Goal: Task Accomplishment & Management: Complete application form

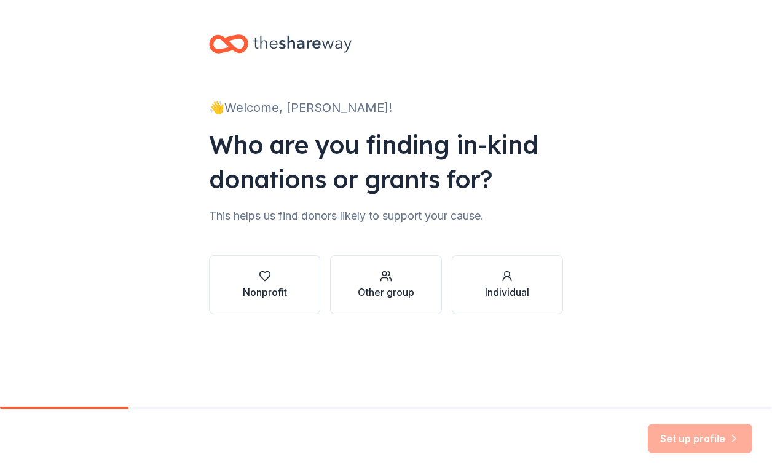
scroll to position [955, 0]
click at [261, 285] on div "Nonprofit" at bounding box center [265, 292] width 44 height 15
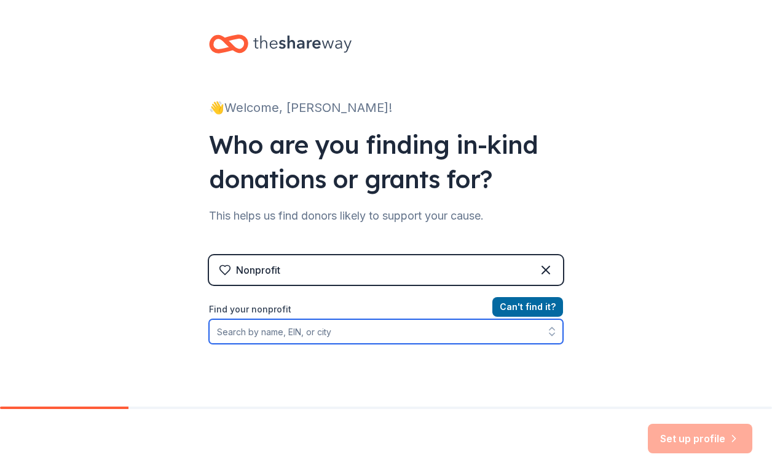
click at [308, 333] on input "Find your nonprofit" at bounding box center [386, 331] width 354 height 25
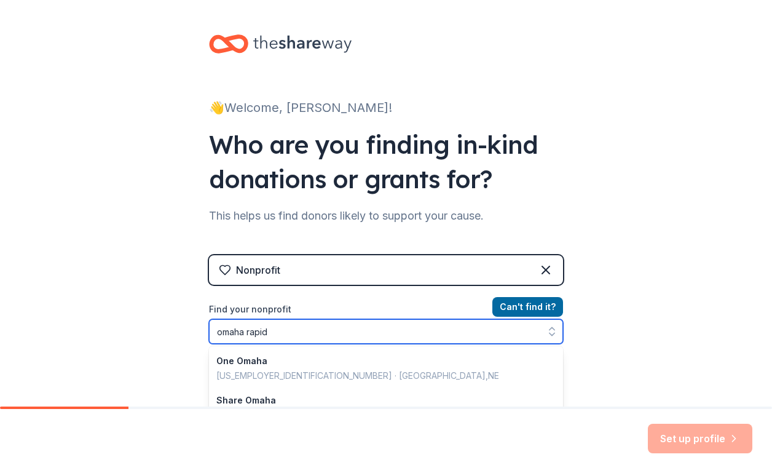
type input "omaha rapid"
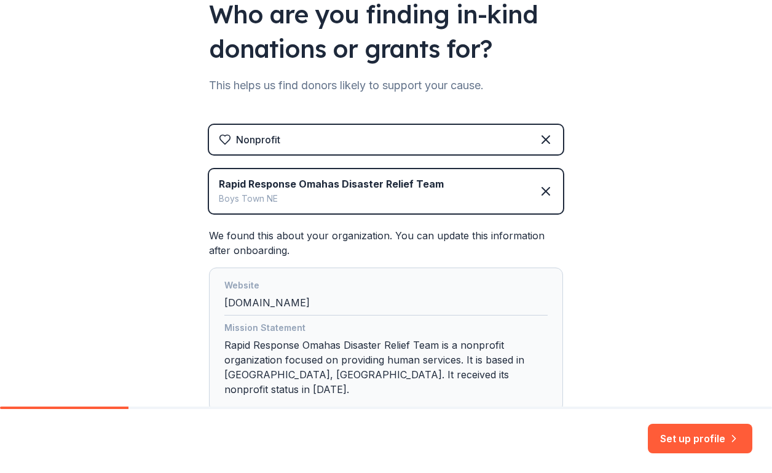
scroll to position [205, 0]
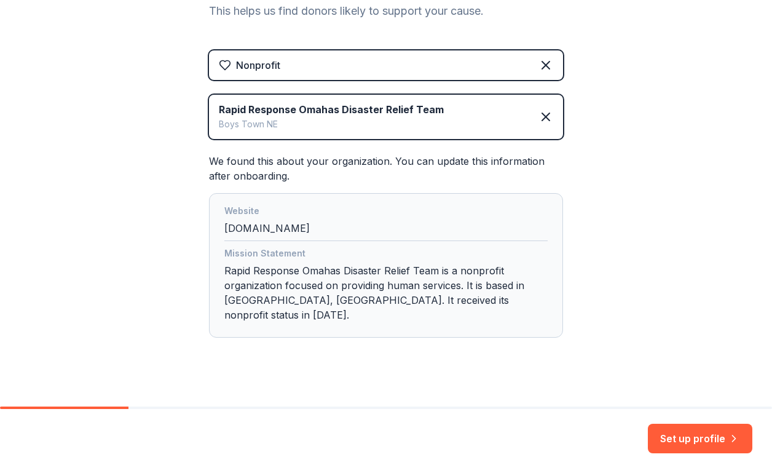
click at [428, 274] on div "Mission Statement Rapid Response Omahas Disaster Relief Team is a nonprofit org…" at bounding box center [386, 286] width 324 height 81
click at [477, 302] on div "Mission Statement Rapid Response Omahas Disaster Relief Team is a nonprofit org…" at bounding box center [386, 286] width 324 height 81
click at [301, 235] on div "Website [DOMAIN_NAME]" at bounding box center [386, 223] width 324 height 38
click at [681, 438] on button "Set up profile" at bounding box center [700, 439] width 105 height 30
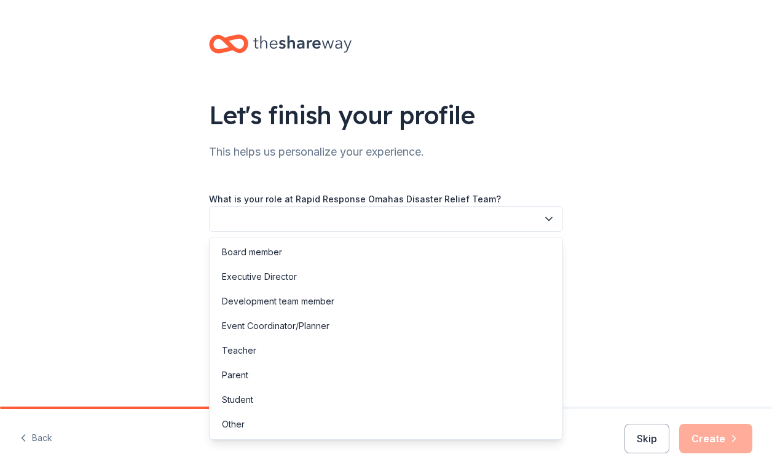
click at [392, 220] on button "button" at bounding box center [386, 219] width 354 height 26
click at [244, 277] on div "Executive Director" at bounding box center [259, 276] width 75 height 15
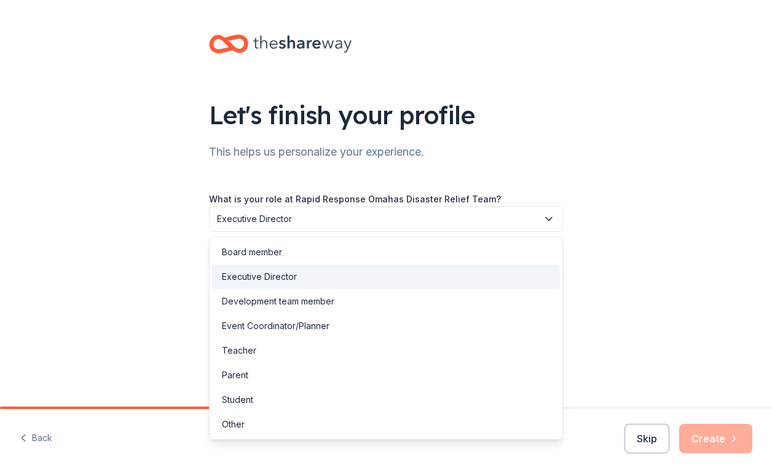
click at [270, 206] on button "Executive Director" at bounding box center [386, 219] width 354 height 26
click at [234, 303] on div "Development team member" at bounding box center [278, 301] width 113 height 15
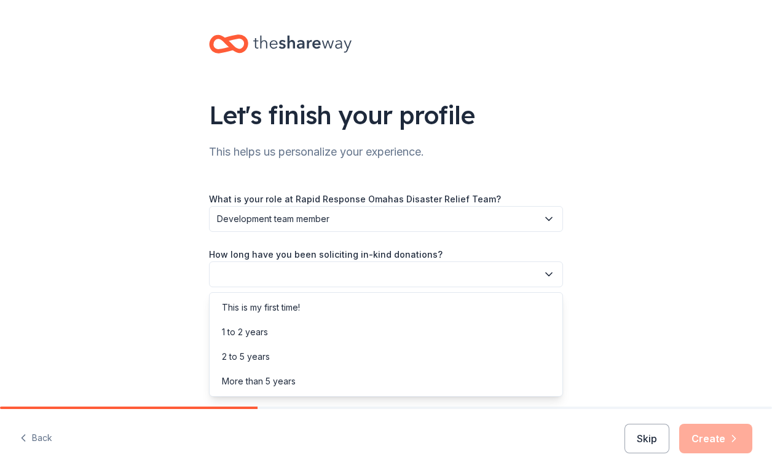
click at [235, 272] on button "button" at bounding box center [386, 274] width 354 height 26
click at [263, 383] on div "More than 5 years" at bounding box center [259, 381] width 74 height 15
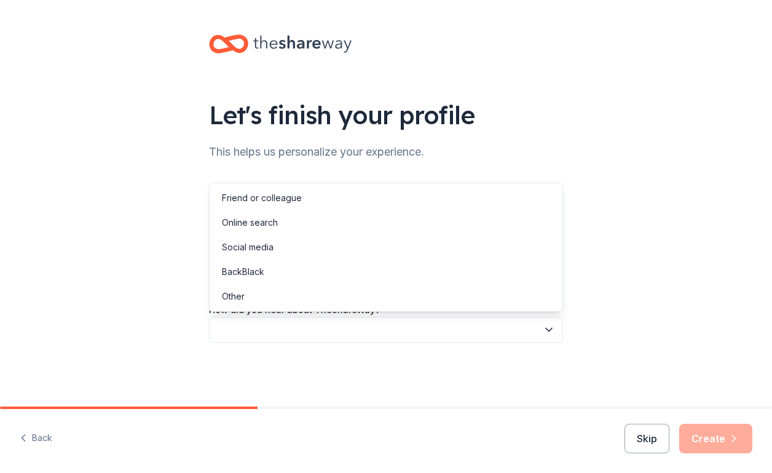
click at [266, 331] on button "button" at bounding box center [386, 330] width 354 height 26
click at [260, 243] on div "Social media" at bounding box center [248, 247] width 52 height 15
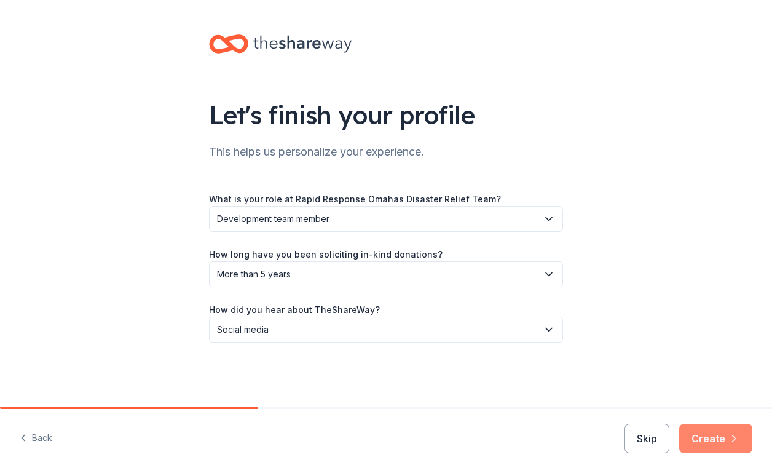
click at [709, 427] on button "Create" at bounding box center [716, 439] width 73 height 30
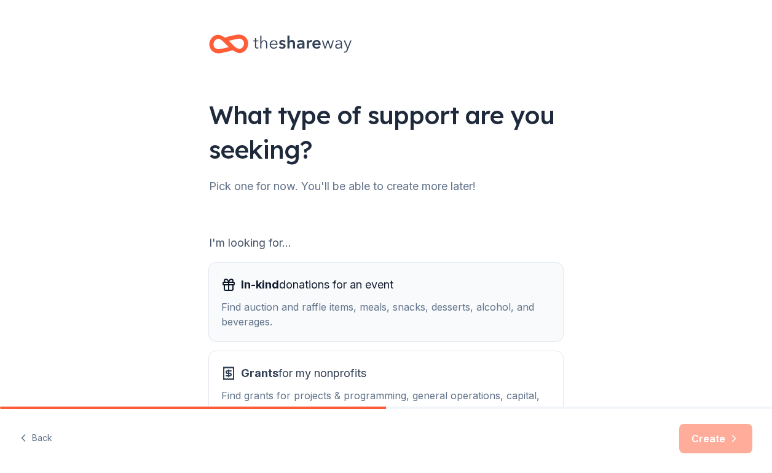
scroll to position [90, 0]
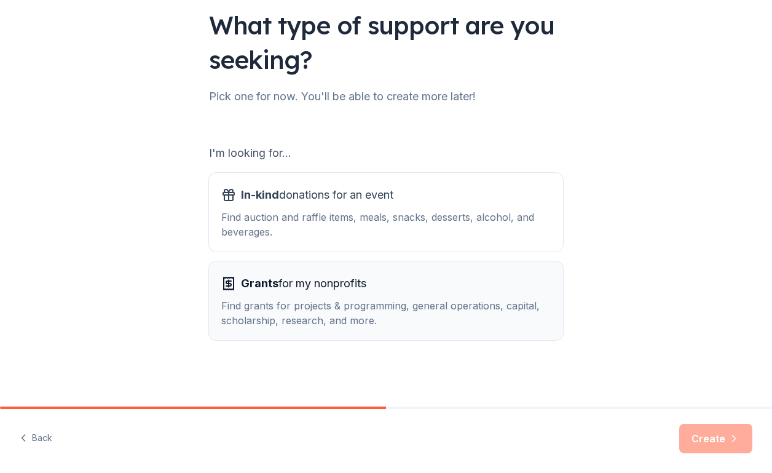
click at [333, 289] on span "Grants for my nonprofits" at bounding box center [303, 284] width 125 height 20
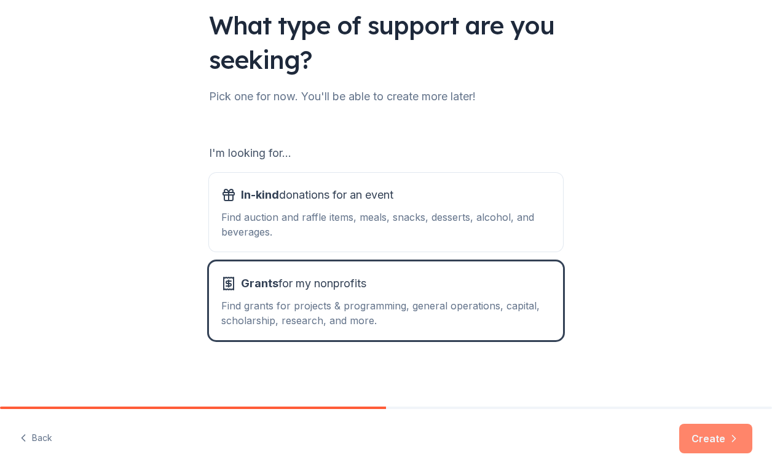
click at [696, 433] on button "Create" at bounding box center [716, 439] width 73 height 30
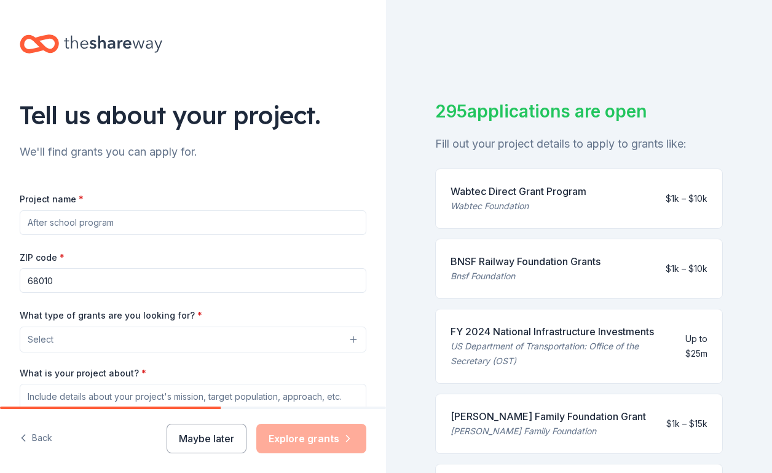
click at [125, 222] on input "Project name *" at bounding box center [193, 222] width 347 height 25
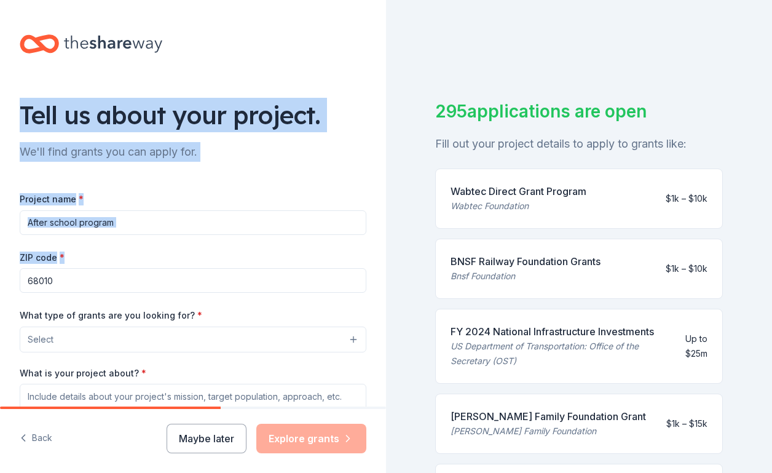
drag, startPoint x: 23, startPoint y: 93, endPoint x: 204, endPoint y: 252, distance: 240.5
type textarea "Tell us about your project. We'll find grants you can apply for. Project name* …"
click at [204, 252] on div "Tell us about your project. We'll find grants you can apply for. Project name *…" at bounding box center [193, 294] width 386 height 588
click at [76, 221] on input "Project name *" at bounding box center [193, 222] width 347 height 25
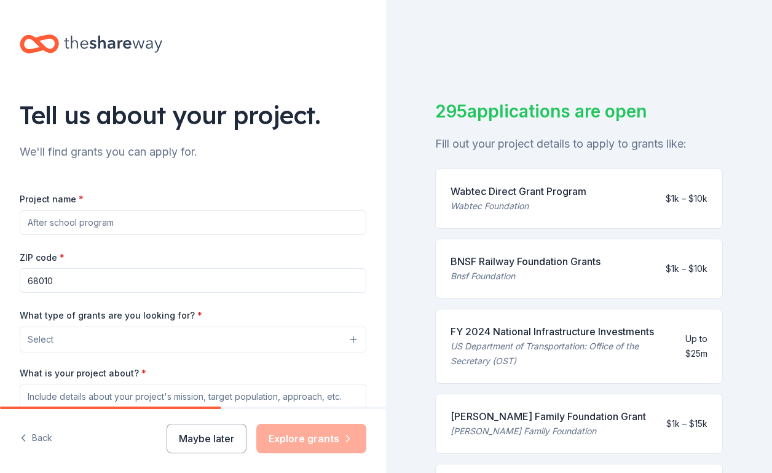
click at [76, 221] on input "Project name *" at bounding box center [193, 222] width 347 height 25
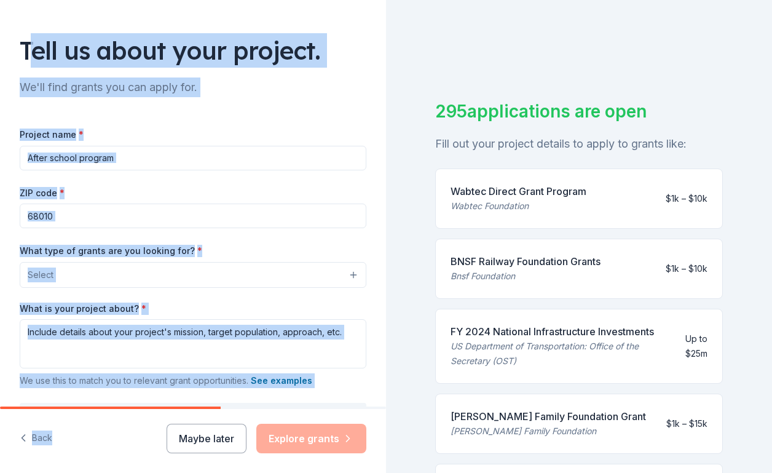
scroll to position [181, 0]
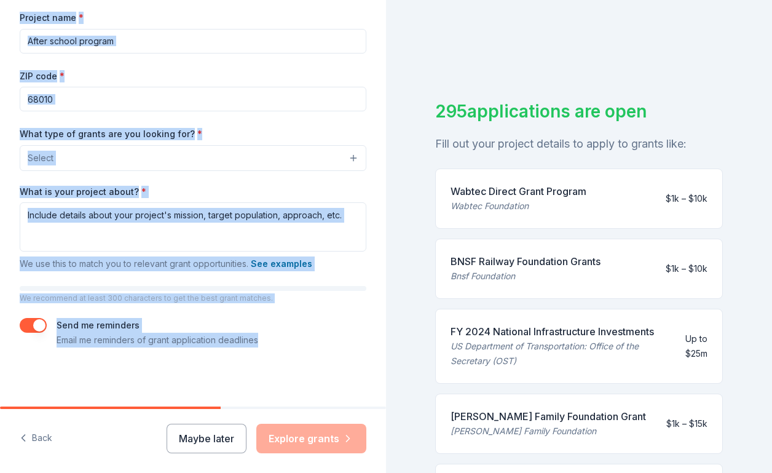
drag, startPoint x: 29, startPoint y: 98, endPoint x: 255, endPoint y: 349, distance: 338.0
click at [255, 349] on div "Tell us about your project. We'll find grants you can apply for. Project name *…" at bounding box center [193, 113] width 386 height 588
copy div "ell us about your project. We'll find grants you can apply for. Project name * …"
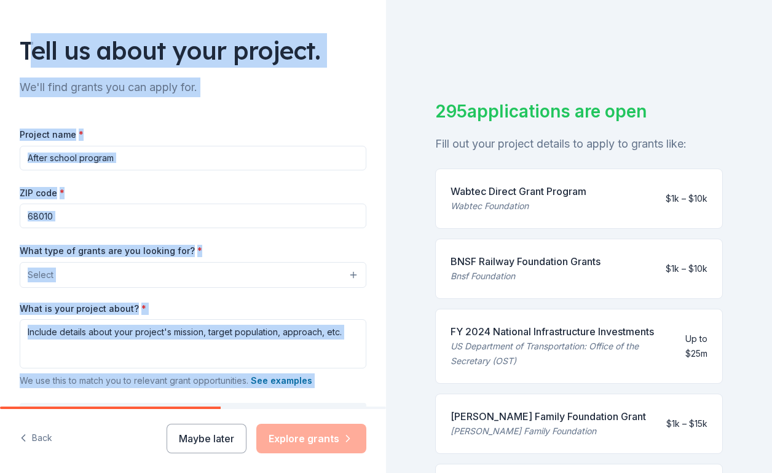
scroll to position [62, 0]
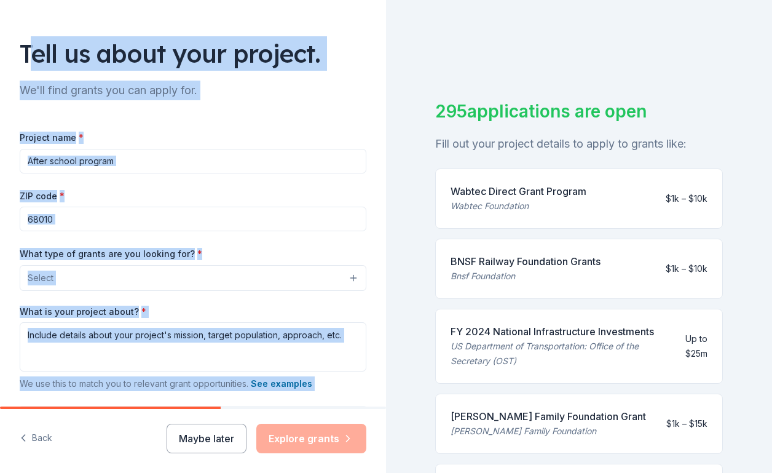
click at [65, 160] on input "Project name *" at bounding box center [193, 161] width 347 height 25
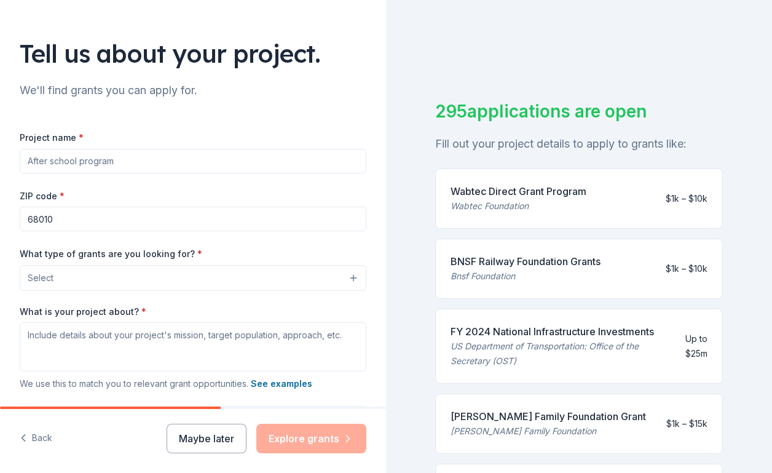
click at [137, 277] on button "Select" at bounding box center [193, 278] width 347 height 26
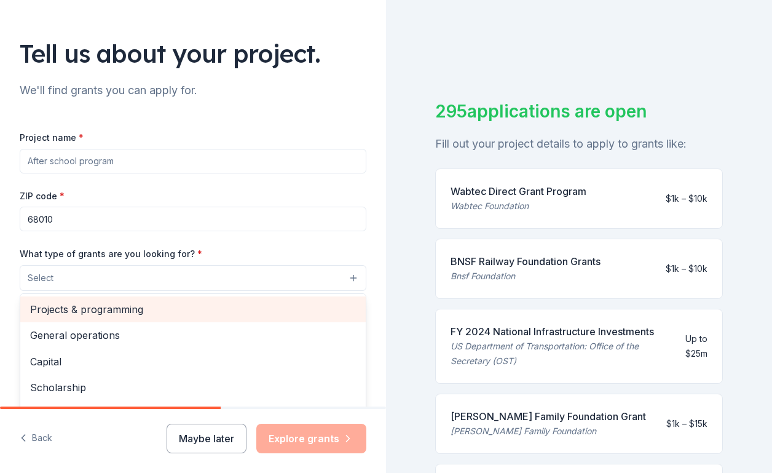
click at [101, 312] on span "Projects & programming" at bounding box center [193, 309] width 326 height 16
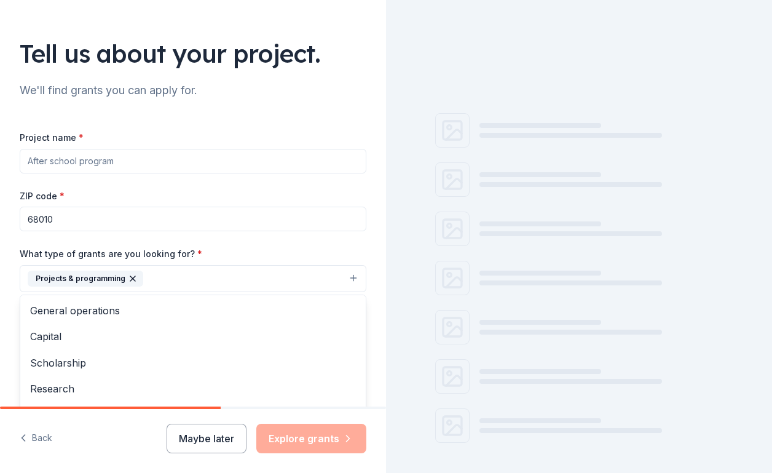
click at [171, 281] on button "Projects & programming" at bounding box center [193, 278] width 347 height 27
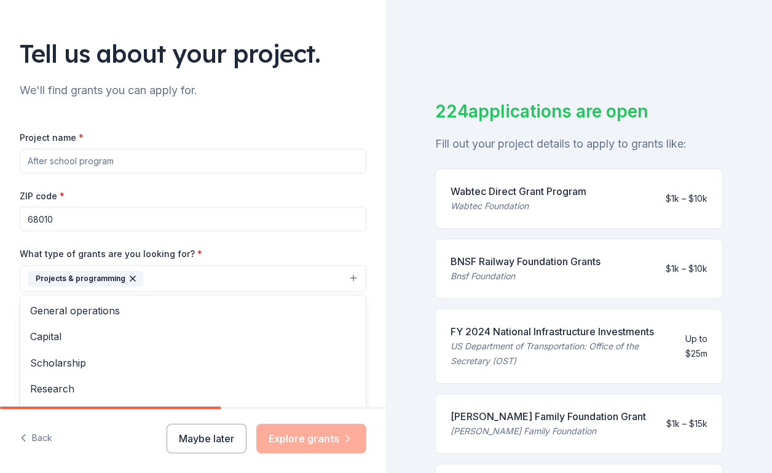
click at [171, 281] on button "Projects & programming" at bounding box center [193, 278] width 347 height 27
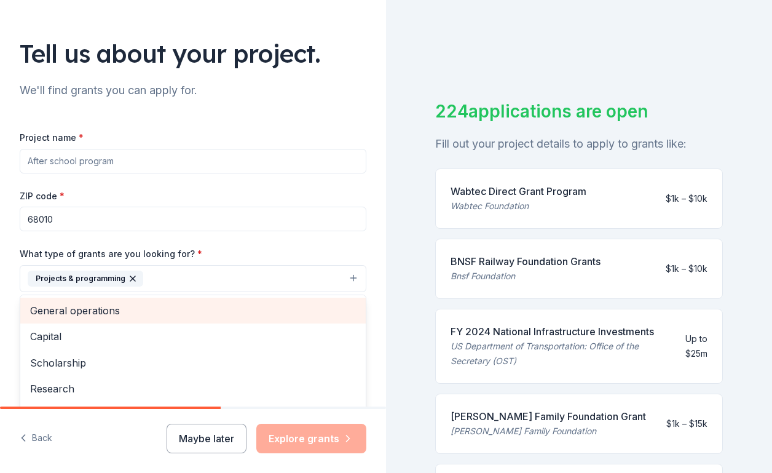
click at [120, 312] on span "General operations" at bounding box center [193, 311] width 326 height 16
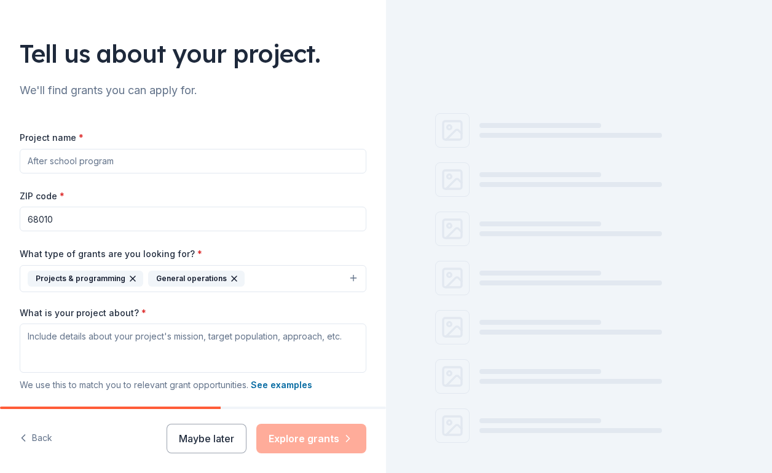
click at [276, 286] on button "Projects & programming General operations" at bounding box center [193, 278] width 347 height 27
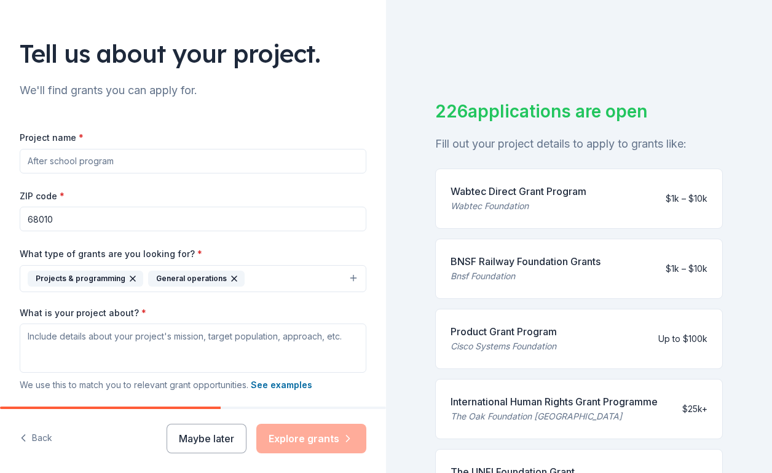
click at [276, 286] on button "Projects & programming General operations" at bounding box center [193, 278] width 347 height 27
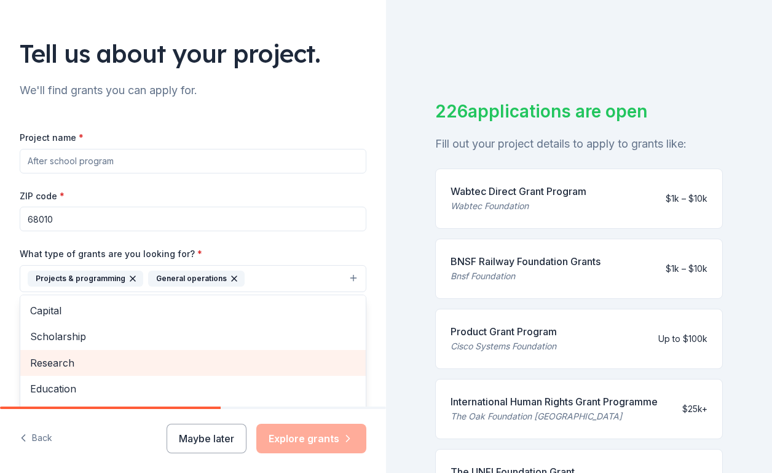
scroll to position [31, 0]
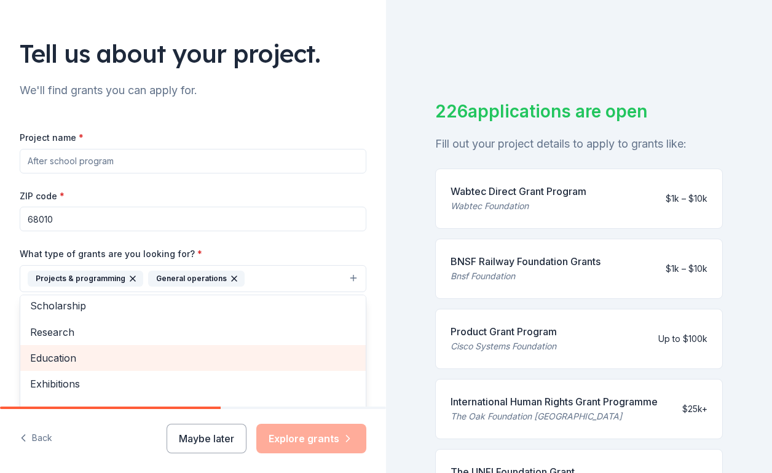
click at [100, 357] on span "Education" at bounding box center [193, 358] width 326 height 16
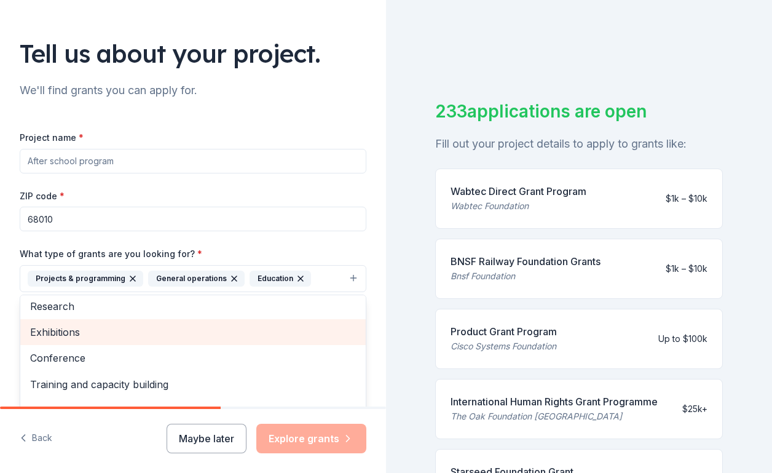
scroll to position [67, 0]
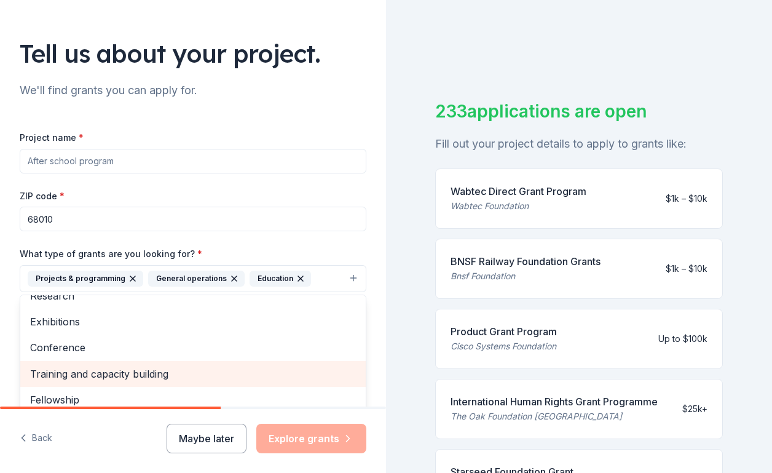
click at [61, 376] on span "Training and capacity building" at bounding box center [193, 374] width 326 height 16
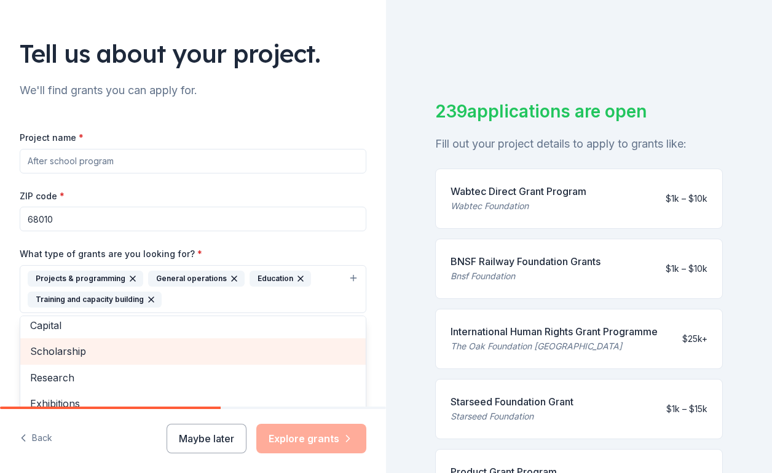
scroll to position [0, 0]
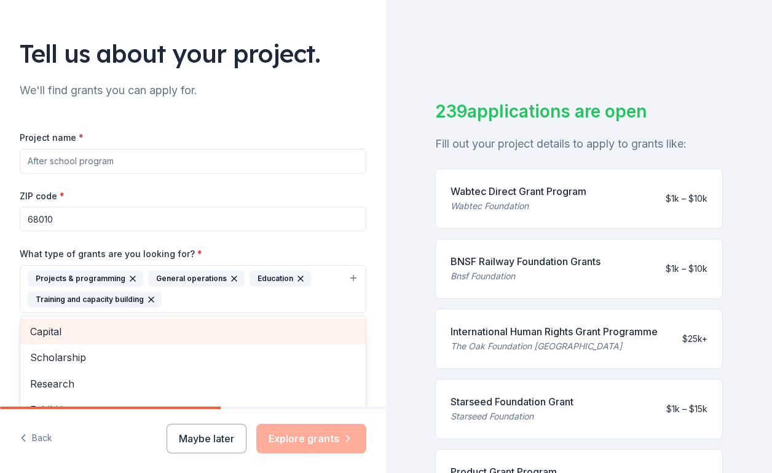
click at [55, 333] on span "Capital" at bounding box center [193, 332] width 326 height 16
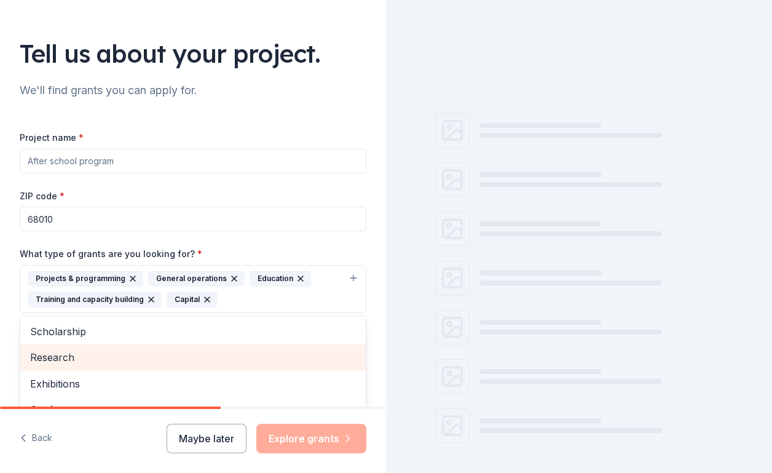
click at [55, 354] on span "Research" at bounding box center [193, 357] width 326 height 16
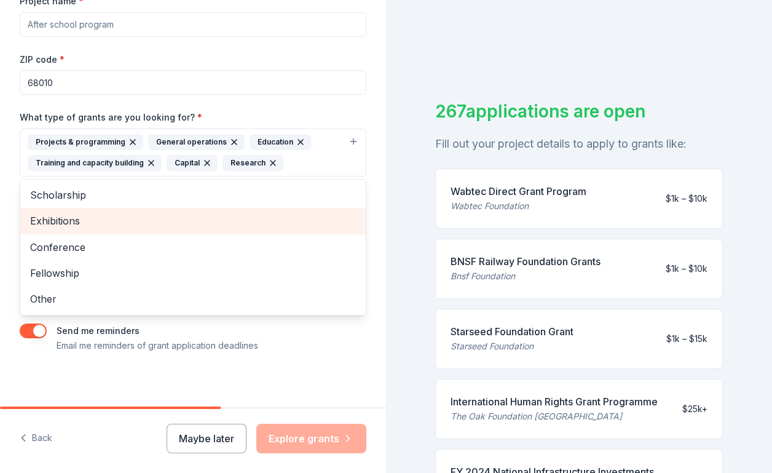
scroll to position [204, 0]
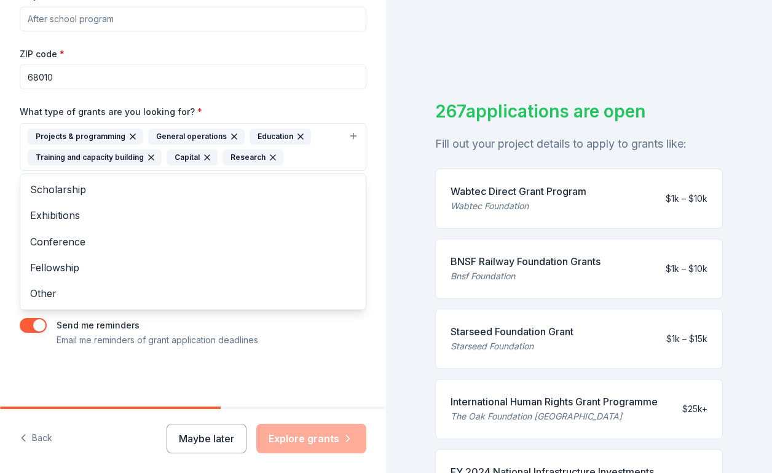
click at [375, 228] on div "Tell us about your project. We'll find grants you can apply for. Project name *…" at bounding box center [193, 101] width 386 height 610
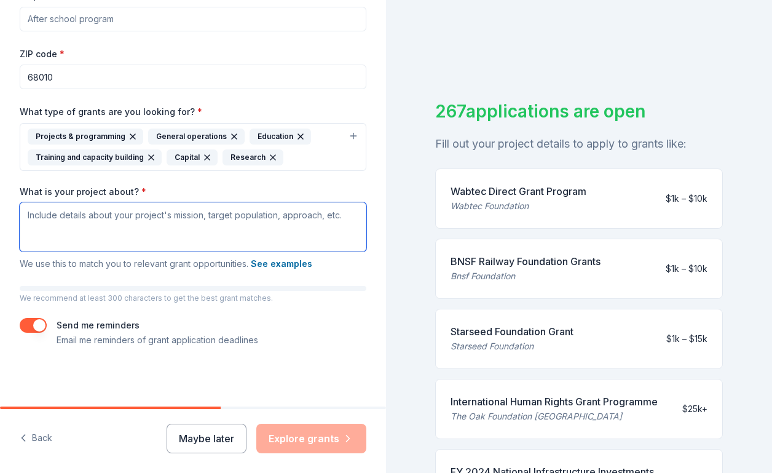
click at [132, 216] on textarea "What is your project about? *" at bounding box center [193, 226] width 347 height 49
paste textarea "Rapid Response America will build the Disaster HUB—a mobile-first library of sh…"
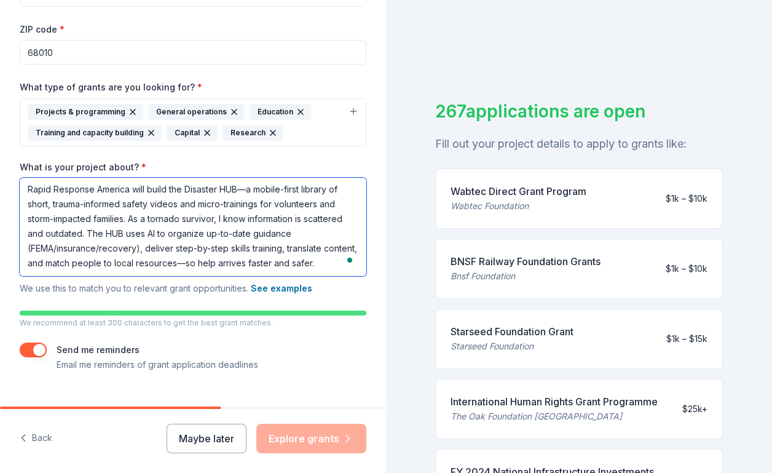
scroll to position [232, 0]
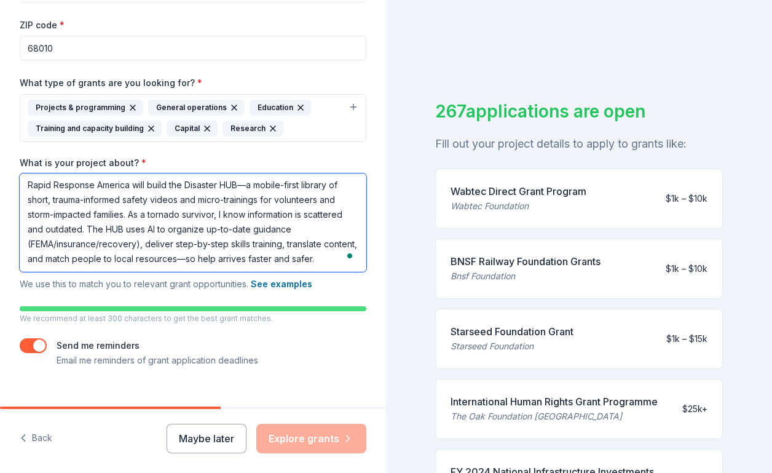
click at [220, 258] on textarea "Rapid Response America will build the Disaster HUB—a mobile-first library of sh…" at bounding box center [193, 222] width 347 height 98
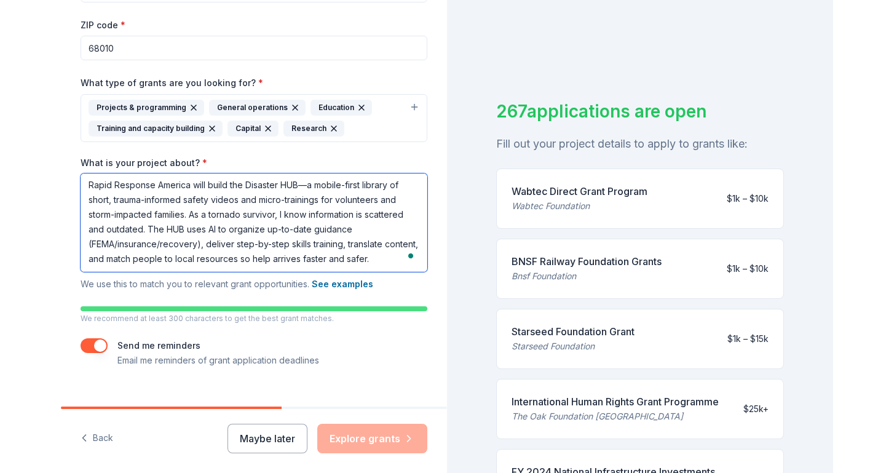
scroll to position [253, 0]
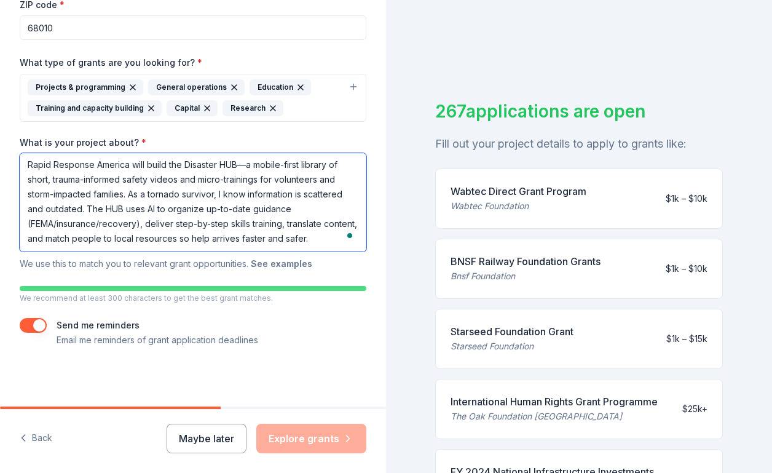
type textarea "Rapid Response America will build the Disaster HUB—a mobile-first library of sh…"
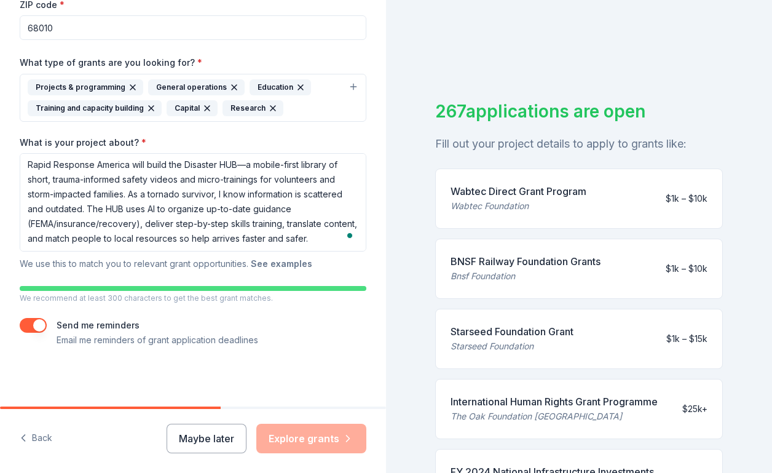
click at [291, 263] on button "See examples" at bounding box center [282, 263] width 62 height 15
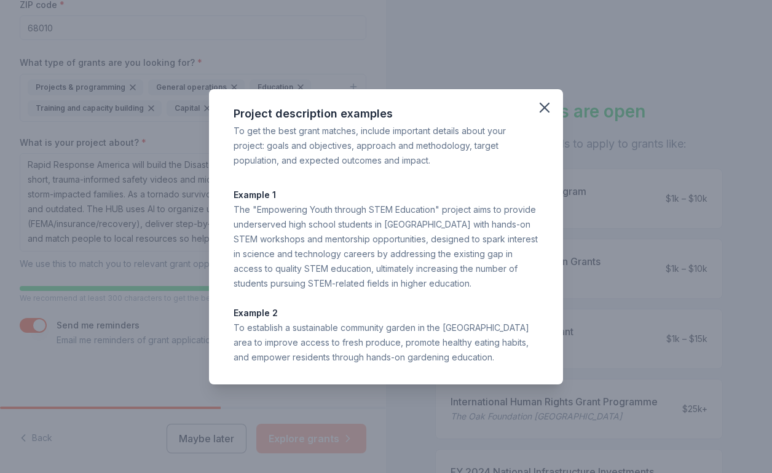
drag, startPoint x: 232, startPoint y: 117, endPoint x: 392, endPoint y: 424, distance: 346.1
click at [392, 424] on div "Project description examples To get the best grant matches, include important d…" at bounding box center [386, 236] width 772 height 473
copy div "Project description examples To get the best grant matches, include important d…"
